Goal: Information Seeking & Learning: Learn about a topic

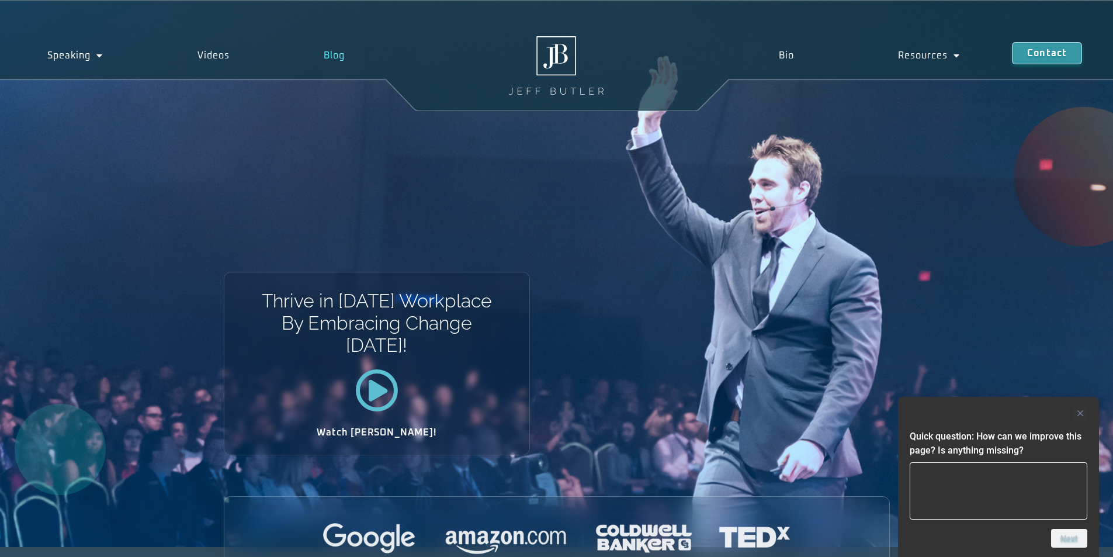
click at [333, 57] on link "Blog" at bounding box center [335, 55] width 116 height 27
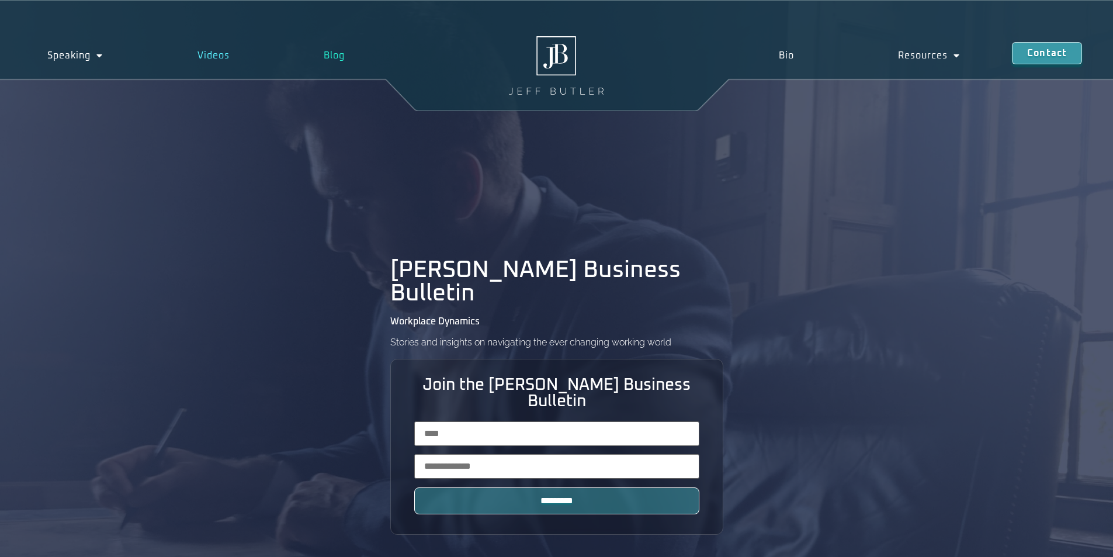
click at [211, 57] on link "Videos" at bounding box center [213, 55] width 127 height 27
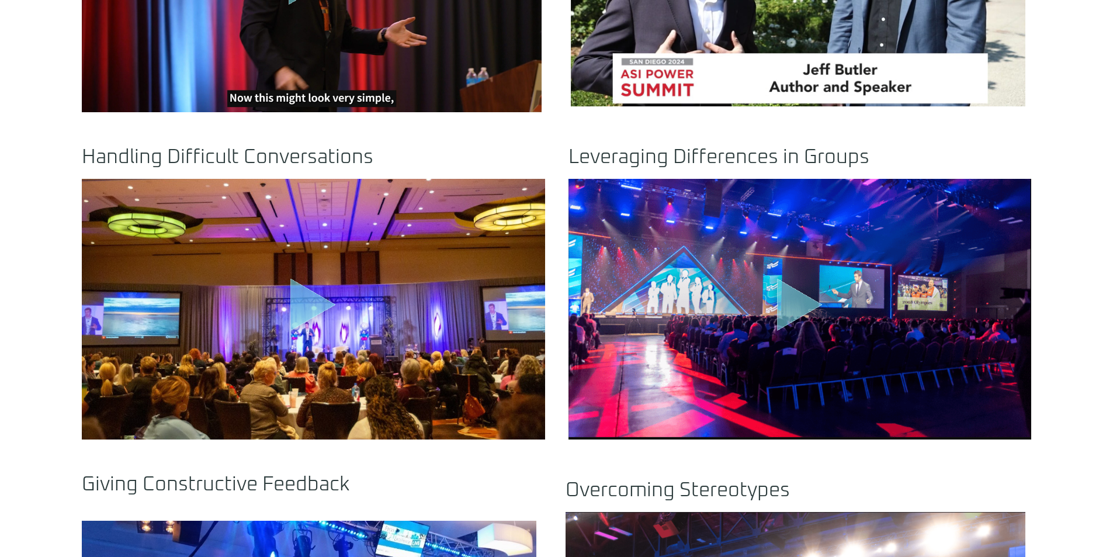
scroll to position [790, 0]
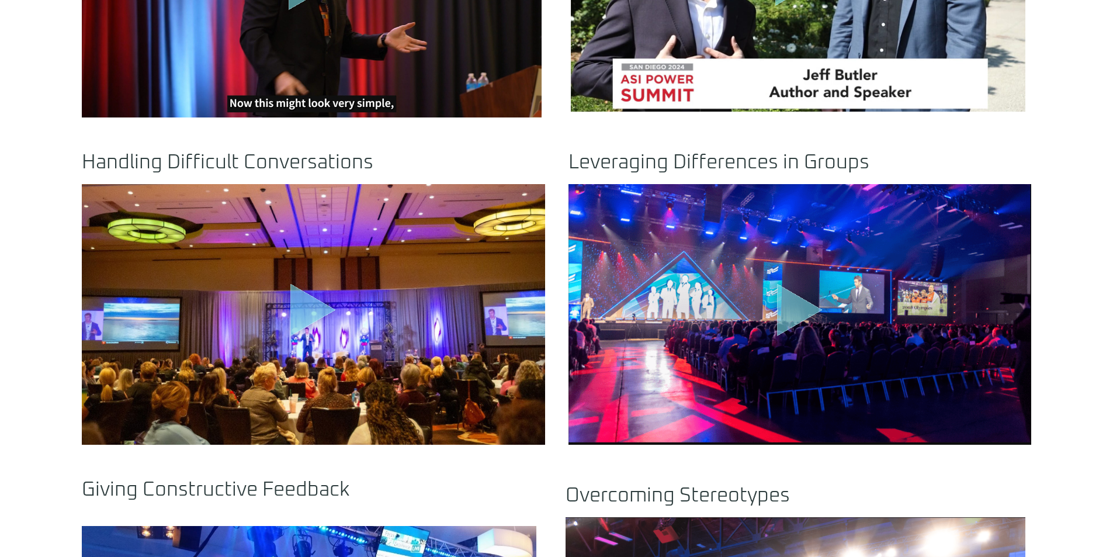
click at [387, 311] on div ".st0{fill:#FFF;fill-opacity:.39}.st1{fill:#5ADCE8;fill-opacity:.6}.st2{fill:non…" at bounding box center [313, 314] width 463 height 261
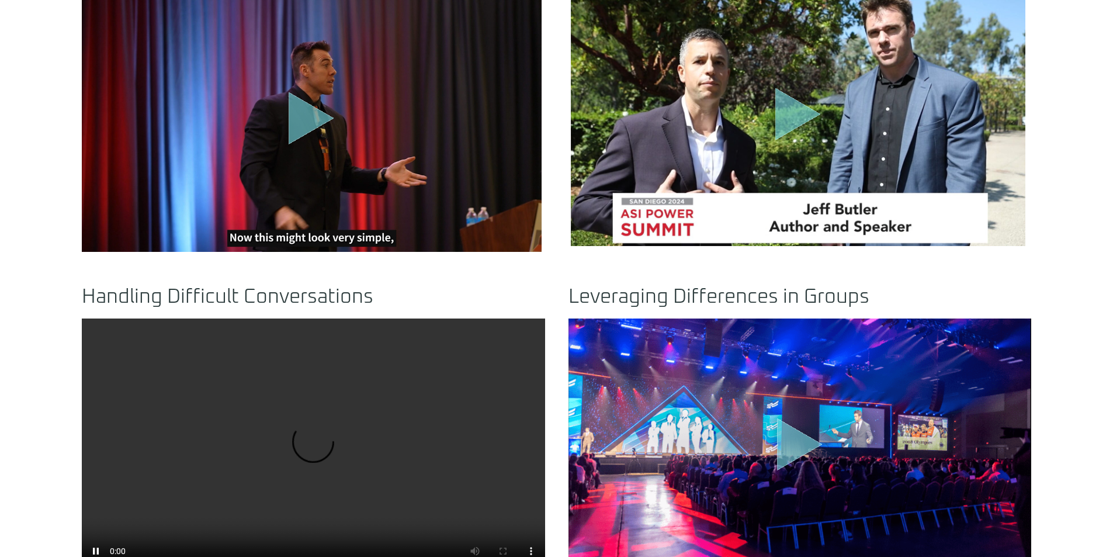
scroll to position [658, 0]
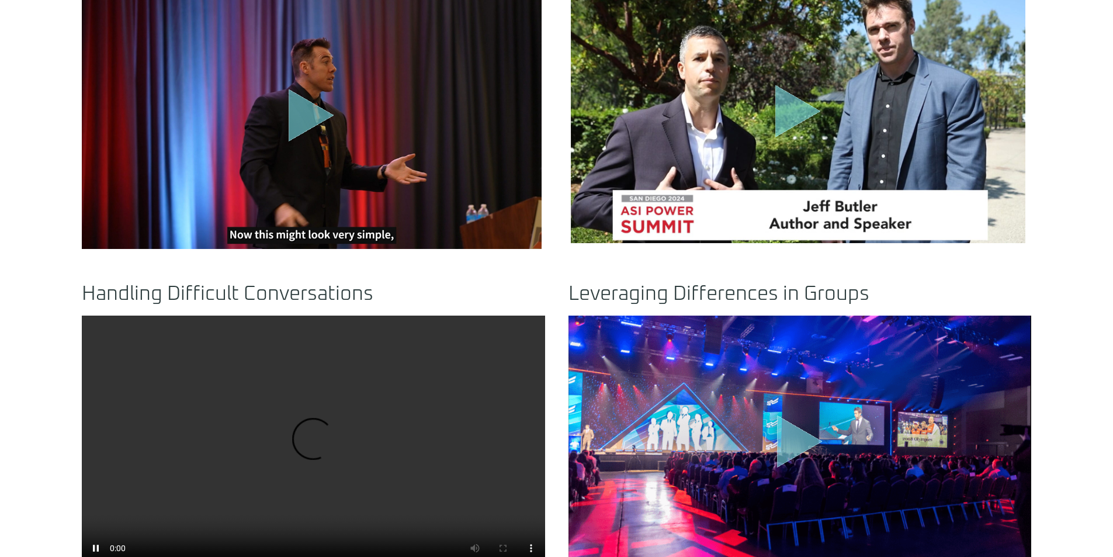
click at [309, 120] on icon "Play Video" at bounding box center [312, 115] width 46 height 53
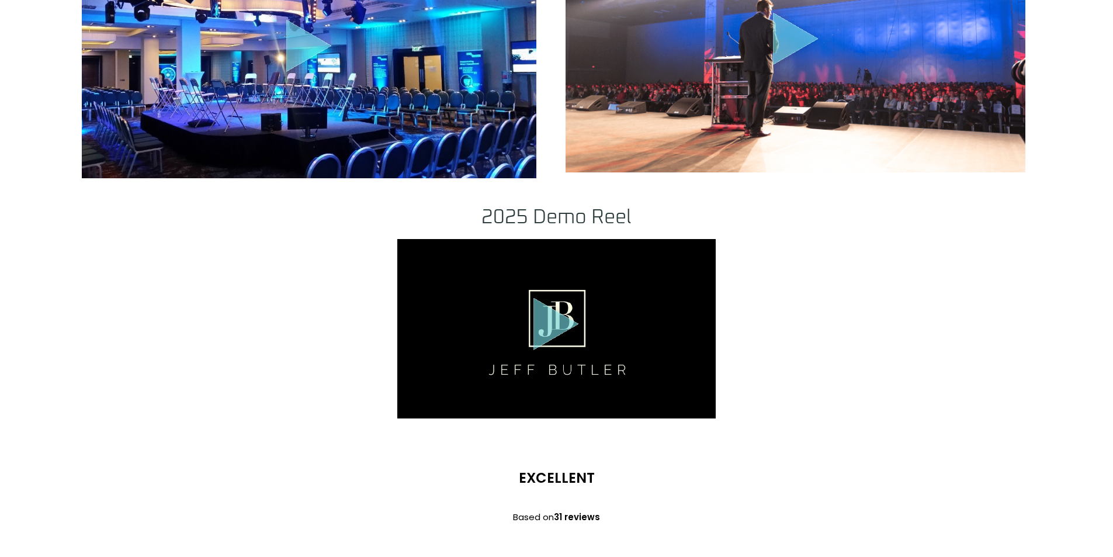
scroll to position [1449, 0]
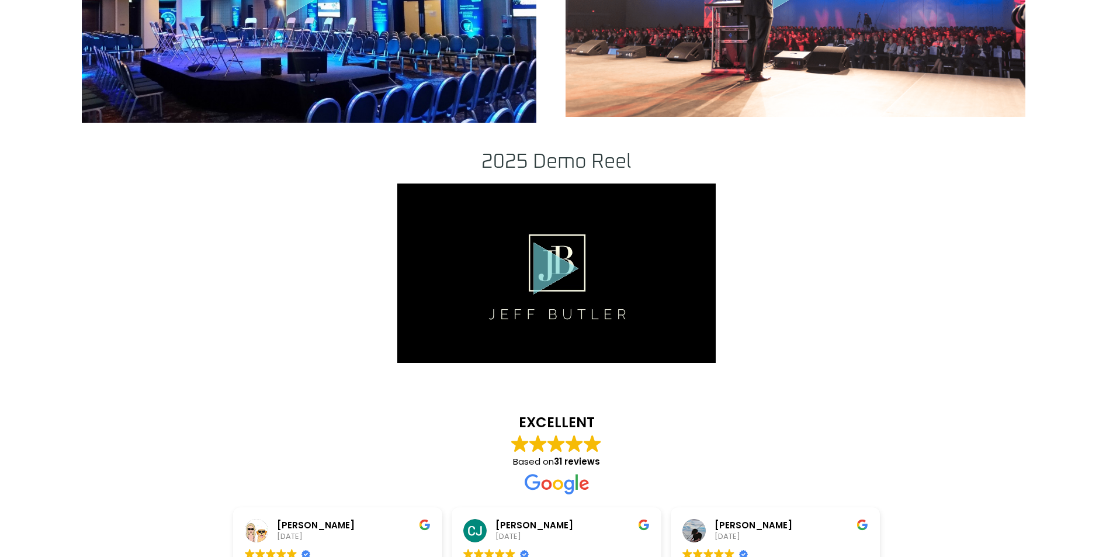
click at [579, 284] on icon ".st0{fill:#FFF;fill-opacity:.39}.st1{fill:#5ADCE8;fill-opacity:.6}.st2{fill:non…" at bounding box center [556, 271] width 58 height 58
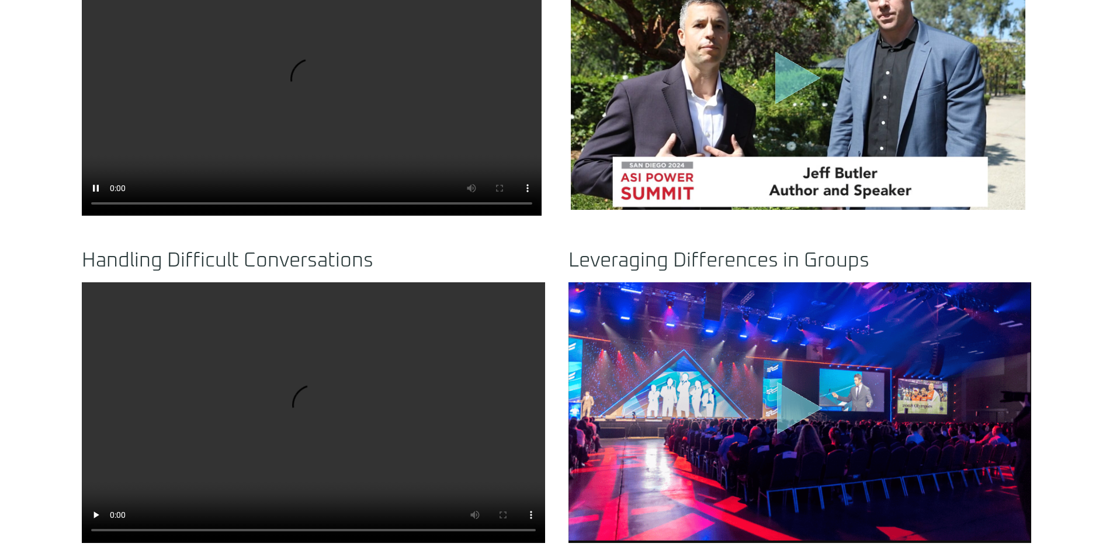
scroll to position [684, 0]
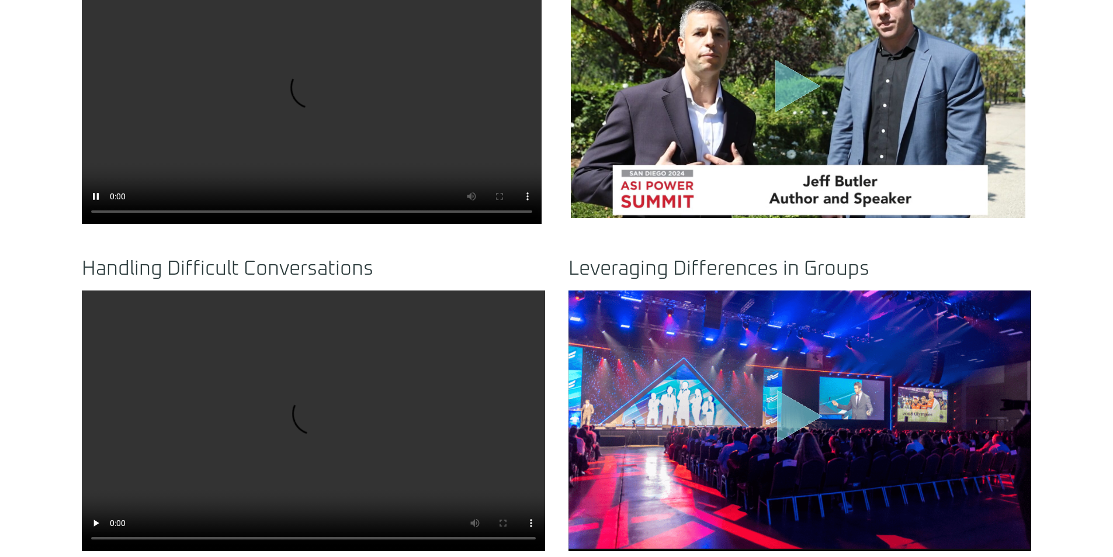
click at [386, 228] on div "Understanding AI ASI Power San Diego .st0{fill:#FFF;fill-opacity:.39}.st1{fill:…" at bounding box center [556, 75] width 949 height 346
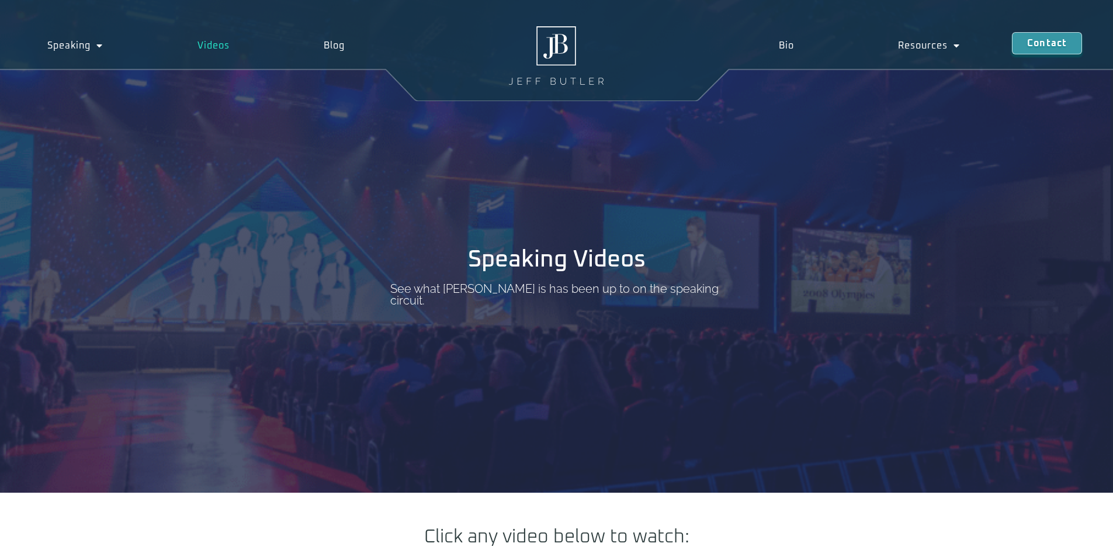
scroll to position [0, 0]
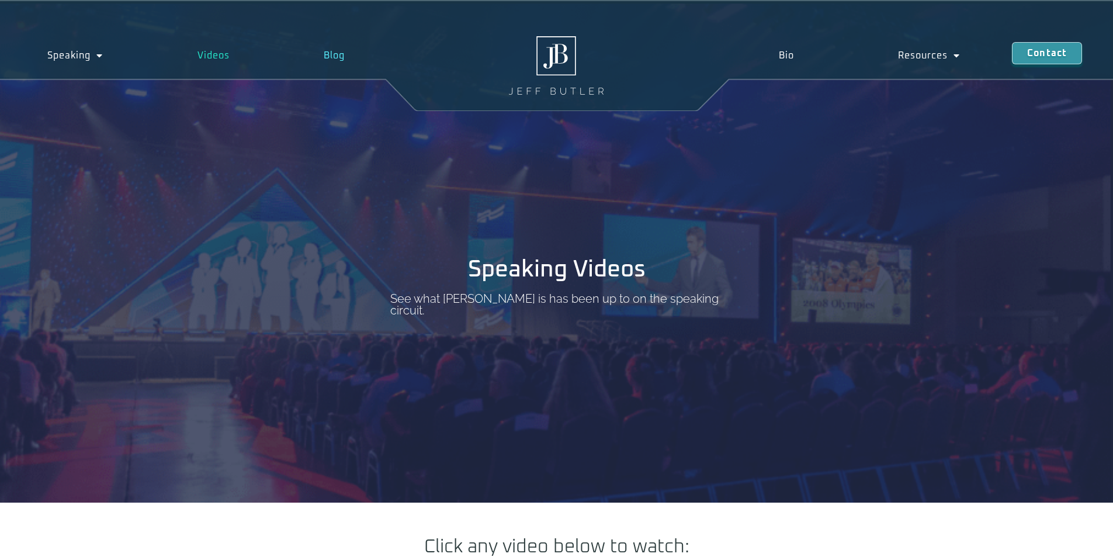
click at [328, 53] on link "Blog" at bounding box center [335, 55] width 116 height 27
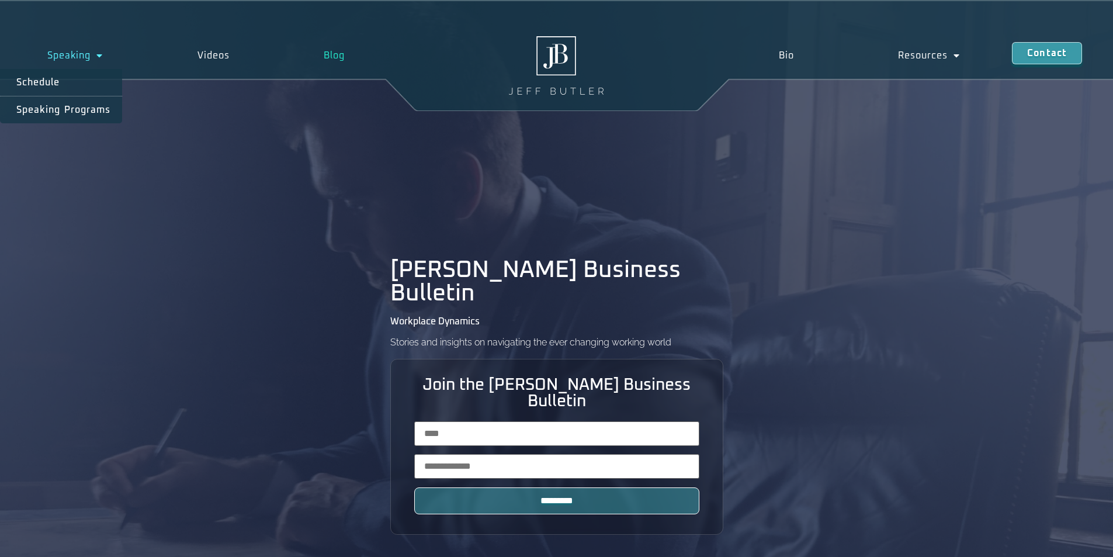
click at [82, 58] on link "Speaking" at bounding box center [75, 55] width 150 height 27
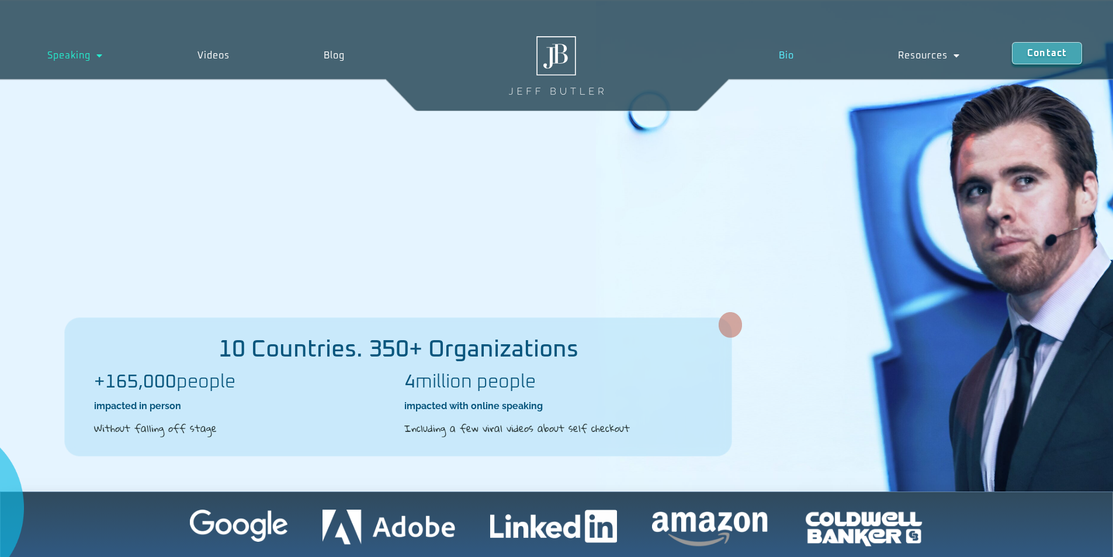
click at [783, 53] on link "Bio" at bounding box center [785, 55] width 119 height 27
